Goal: Navigation & Orientation: Find specific page/section

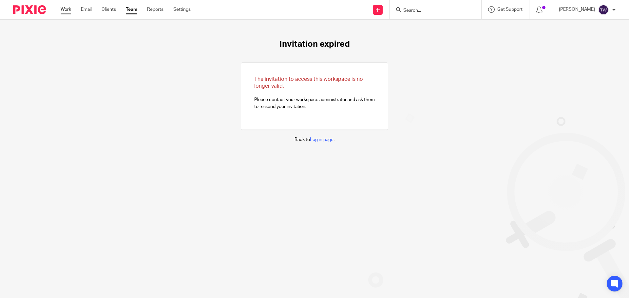
click at [63, 8] on link "Work" at bounding box center [66, 9] width 10 height 7
click at [67, 9] on link "Work" at bounding box center [66, 9] width 10 height 7
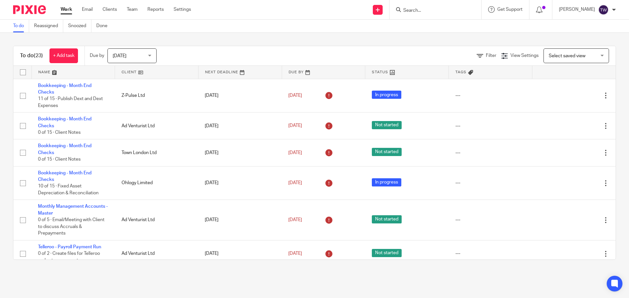
click at [417, 11] on input "Search" at bounding box center [431, 11] width 59 height 6
